Goal: Information Seeking & Learning: Learn about a topic

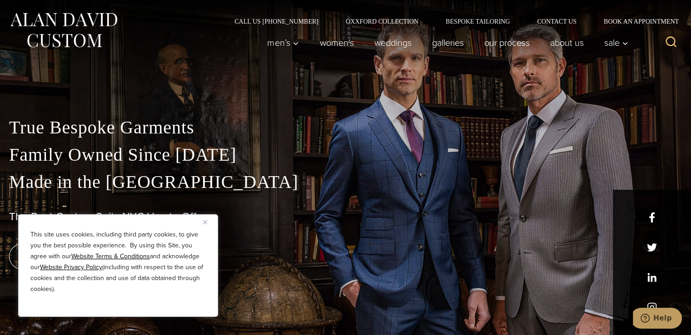
click at [205, 220] on img "Close" at bounding box center [205, 222] width 4 height 4
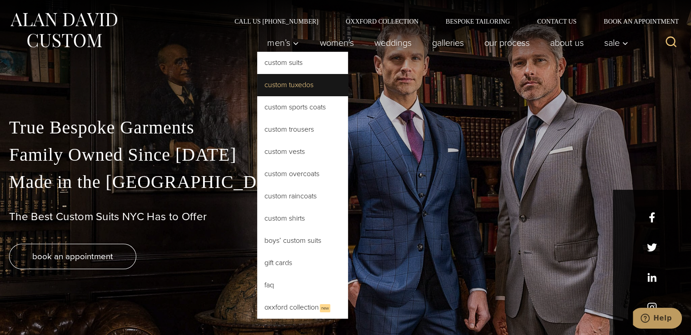
click at [269, 82] on link "Custom Tuxedos" at bounding box center [302, 85] width 91 height 22
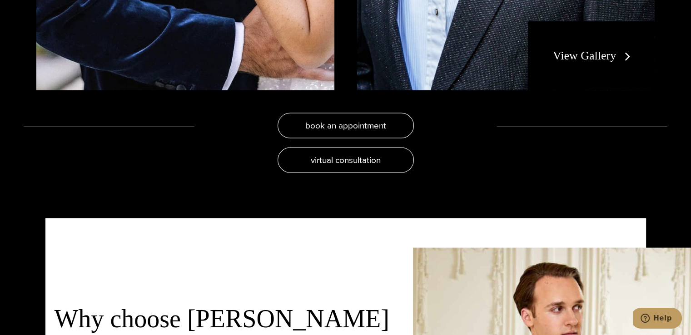
scroll to position [1891, 0]
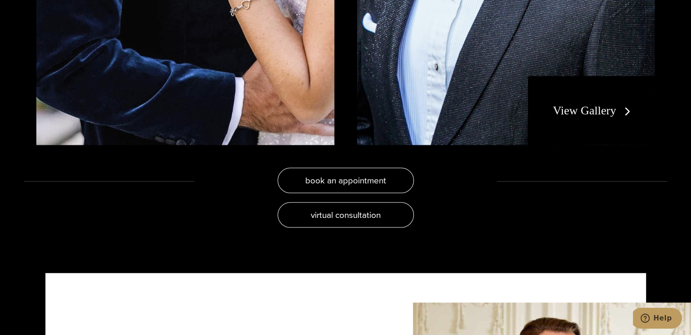
click at [625, 110] on link "View Gallery" at bounding box center [593, 110] width 81 height 13
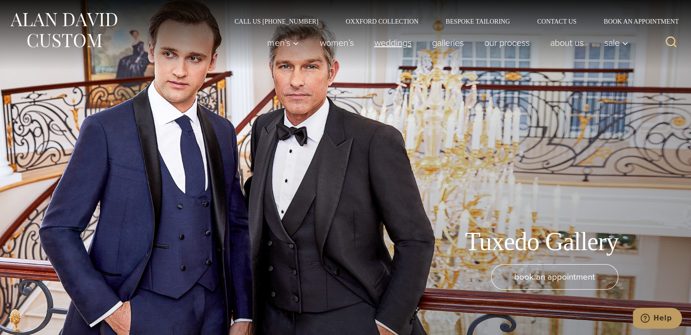
click at [392, 43] on link "weddings" at bounding box center [393, 43] width 58 height 18
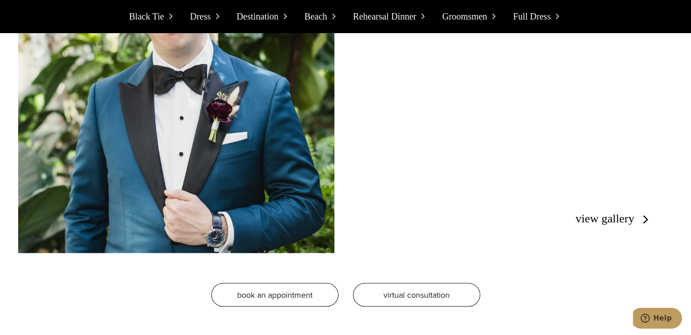
scroll to position [1779, 0]
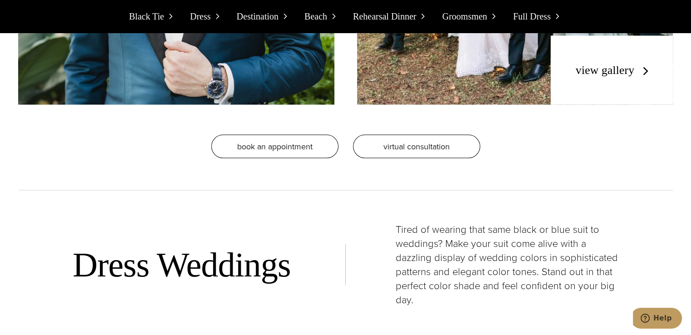
drag, startPoint x: 674, startPoint y: 75, endPoint x: 673, endPoint y: 83, distance: 8.3
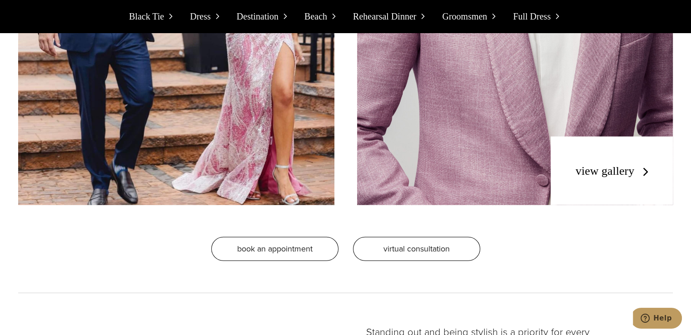
scroll to position [5742, 0]
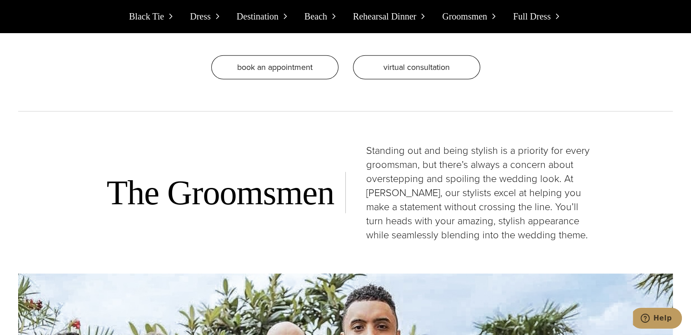
drag, startPoint x: 685, startPoint y: 197, endPoint x: 685, endPoint y: 206, distance: 9.5
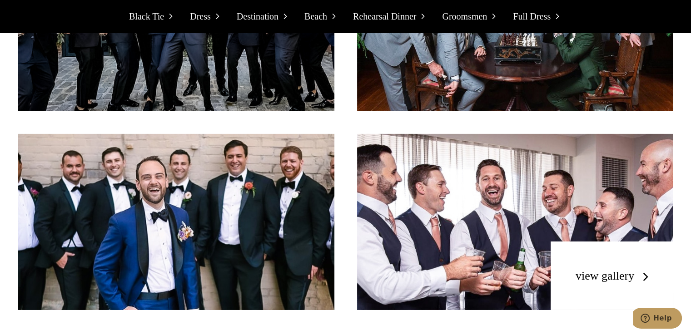
scroll to position [6567, 0]
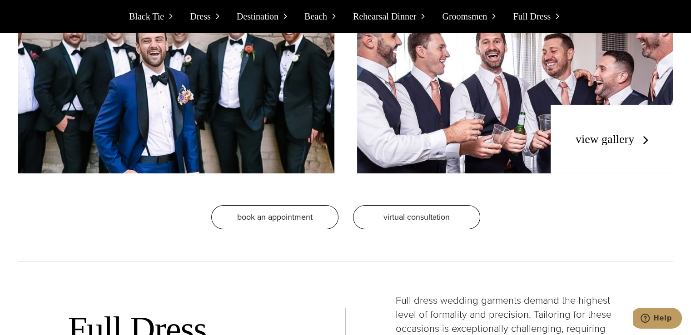
click at [632, 133] on link "view gallery" at bounding box center [614, 139] width 77 height 13
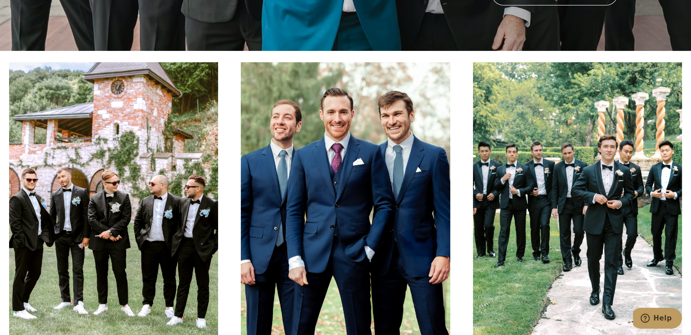
scroll to position [298, 0]
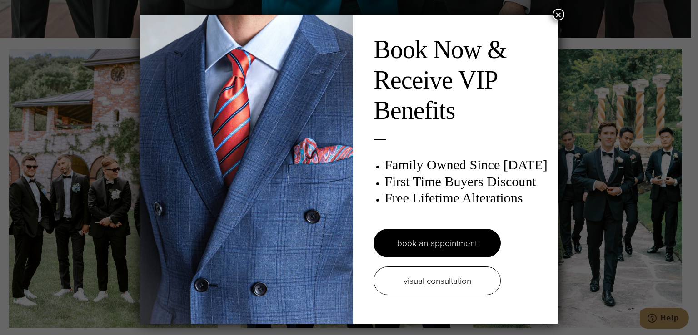
click at [559, 13] on button "×" at bounding box center [559, 15] width 12 height 12
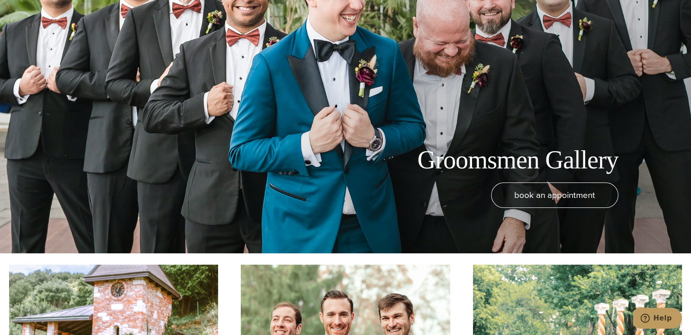
scroll to position [0, 0]
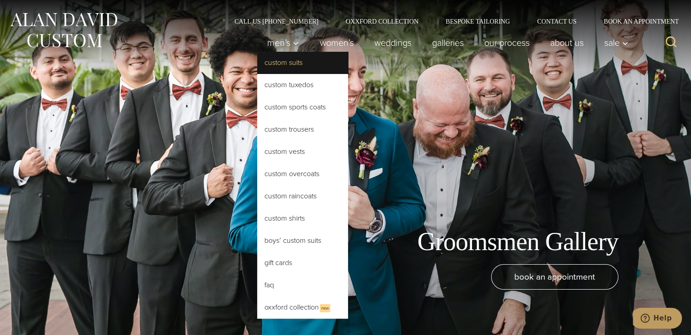
click at [274, 66] on link "Custom Suits" at bounding box center [302, 63] width 91 height 22
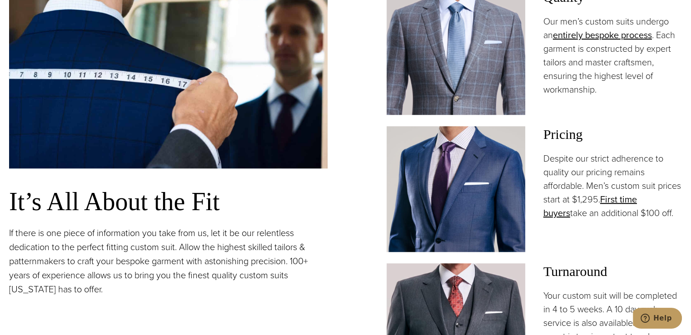
scroll to position [304, 0]
